Goal: Transaction & Acquisition: Purchase product/service

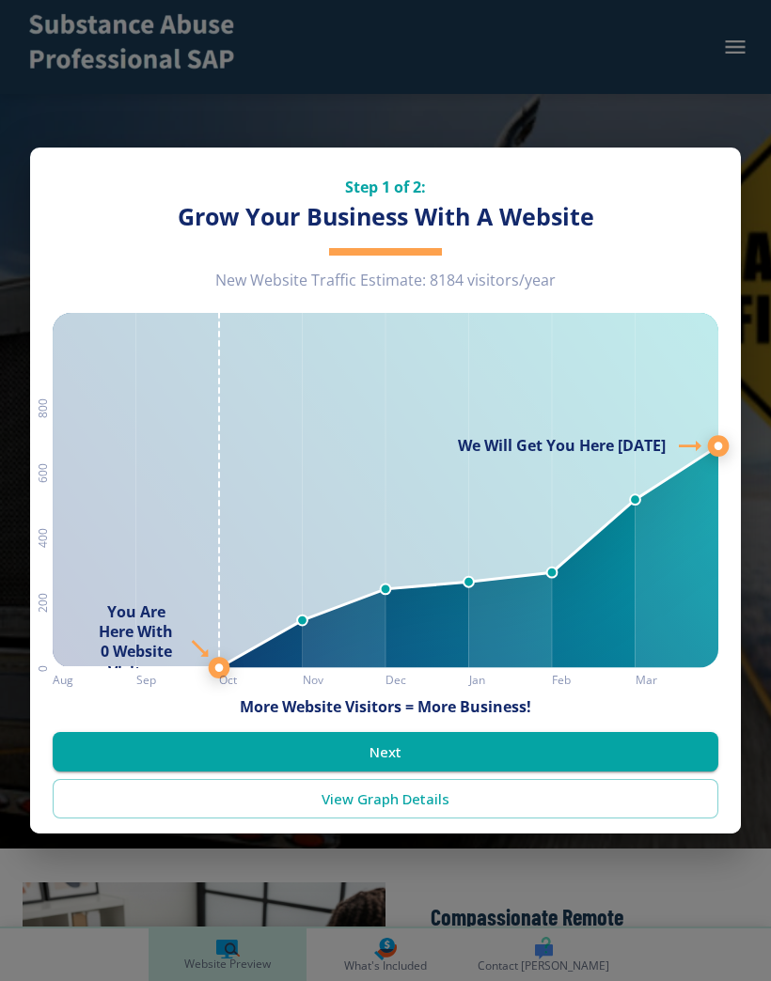
click at [396, 750] on button "Next" at bounding box center [385, 751] width 665 height 39
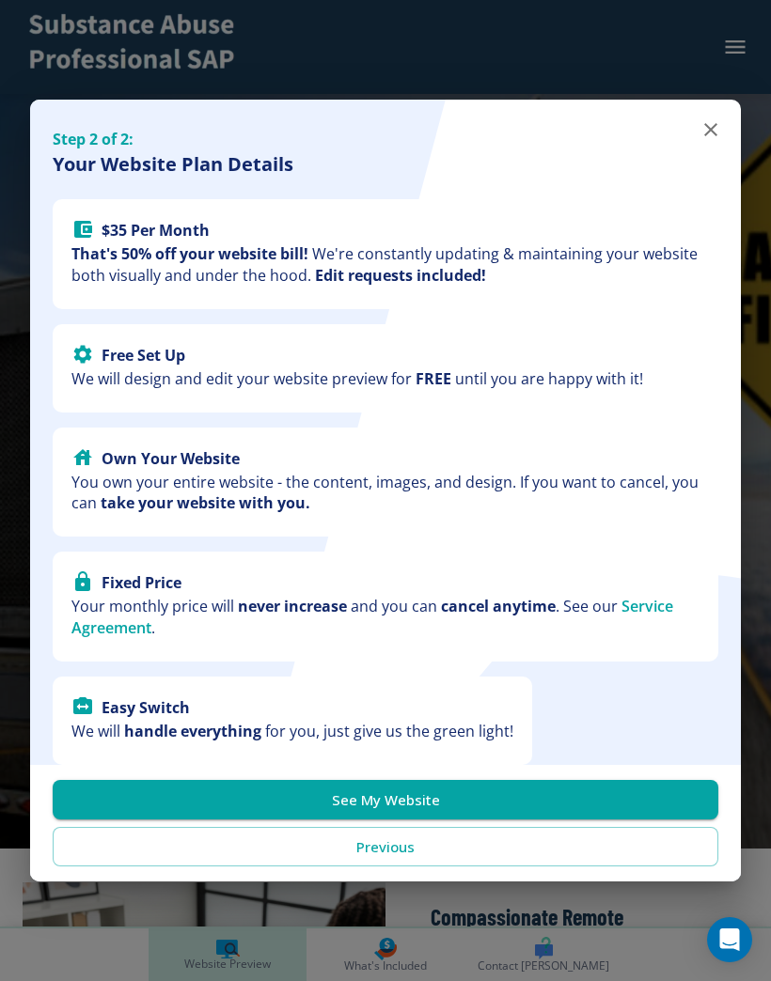
click at [351, 787] on button "See My Website" at bounding box center [385, 799] width 665 height 39
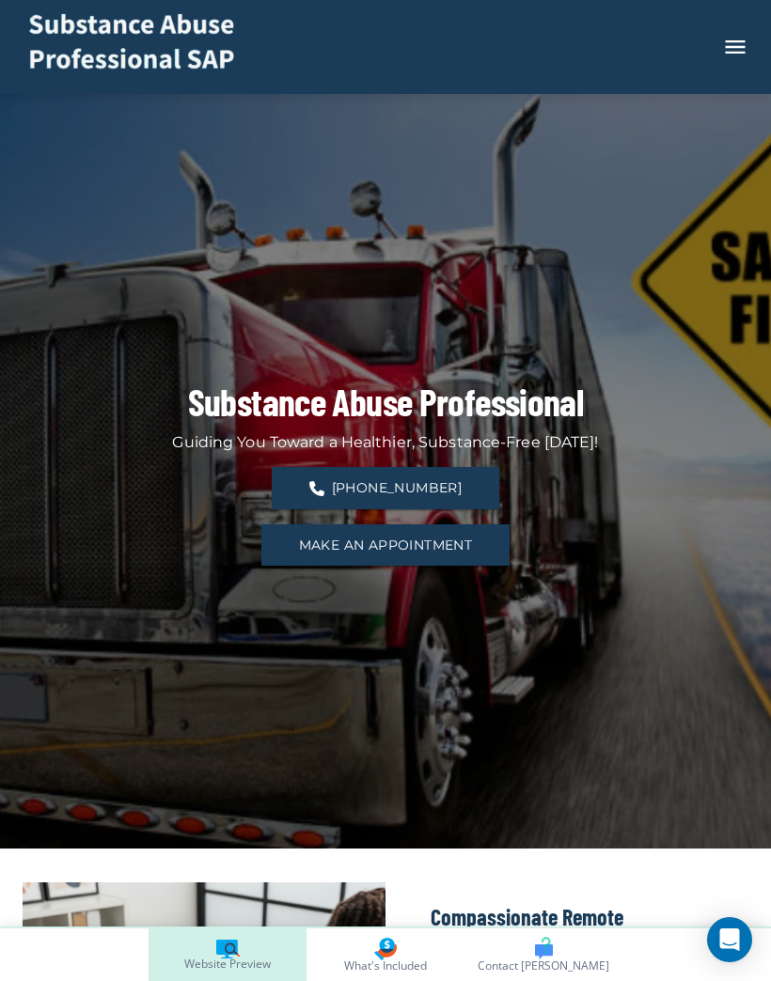
click at [747, 39] on icon "button" at bounding box center [735, 47] width 26 height 26
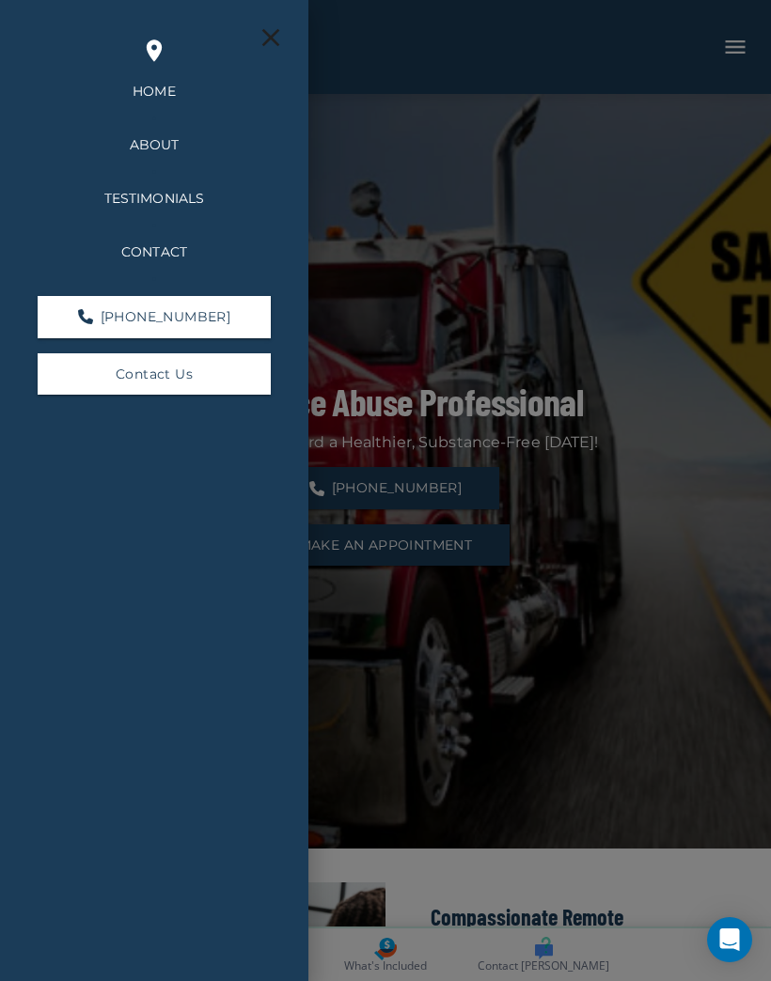
click at [437, 127] on div at bounding box center [385, 490] width 771 height 981
